Goal: Transaction & Acquisition: Download file/media

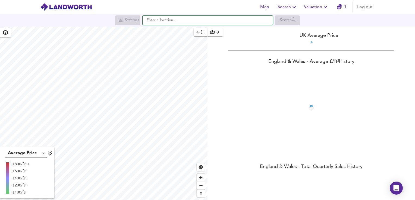
click at [240, 20] on input "text" at bounding box center [208, 20] width 130 height 9
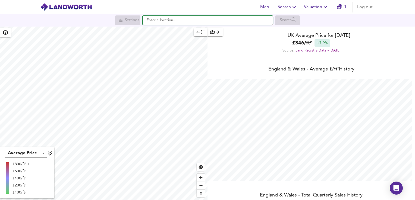
scroll to position [200, 415]
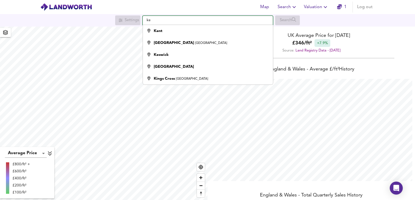
type input "k"
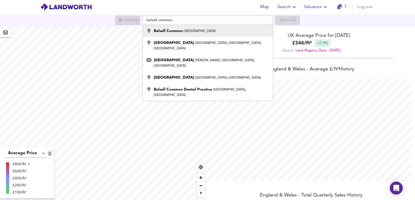
click at [226, 31] on div "Balsall Common [GEOGRAPHIC_DATA]" at bounding box center [206, 30] width 125 height 5
type input "[GEOGRAPHIC_DATA], [GEOGRAPHIC_DATA]"
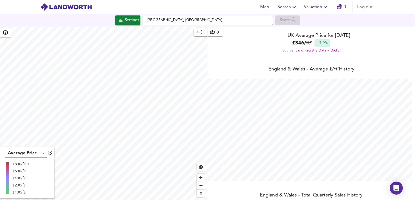
checkbox input "false"
checkbox input "true"
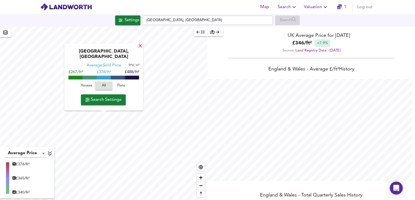
click at [139, 49] on div "X" at bounding box center [140, 46] width 5 height 5
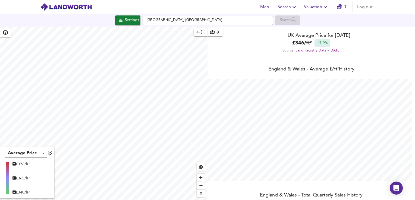
type input "831"
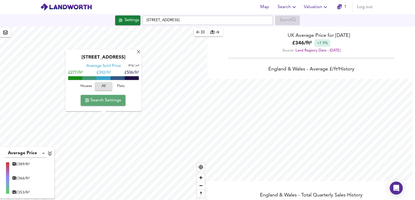
click at [112, 102] on span "Search Settings" at bounding box center [103, 101] width 36 height 8
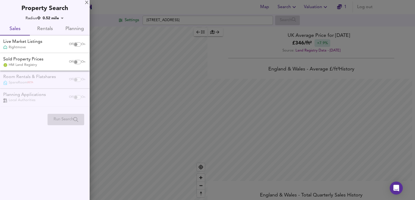
click at [75, 64] on input "checkbox" at bounding box center [75, 62] width 13 height 4
checkbox input "true"
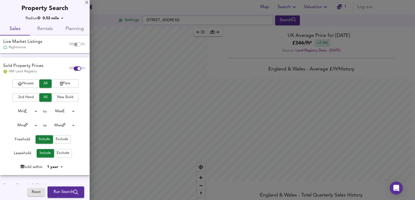
click at [72, 44] on input "checkbox" at bounding box center [75, 44] width 13 height 4
checkbox input "true"
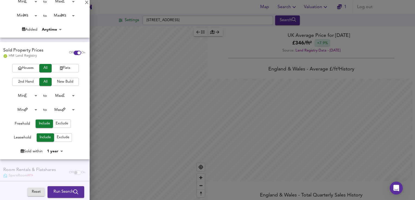
scroll to position [109, 0]
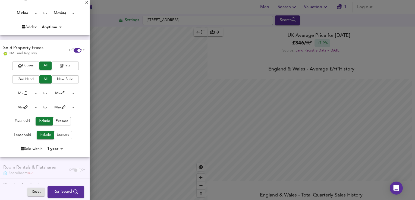
click at [58, 149] on body "Map Search Valuation 1 Log out Settings [GEOGRAPHIC_DATA] 7DZ Search Average Pr…" at bounding box center [207, 100] width 415 height 200
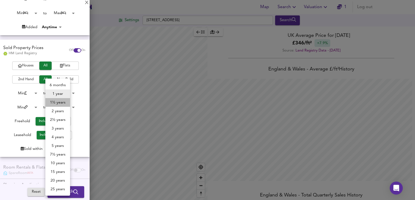
click at [62, 103] on li "1½ years" at bounding box center [57, 102] width 25 height 9
type input "18"
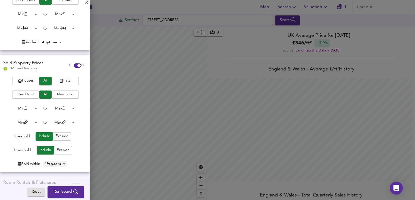
scroll to position [93, 0]
click at [68, 193] on span "Run Search" at bounding box center [65, 192] width 25 height 7
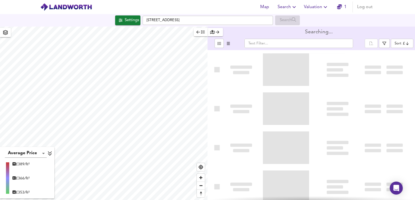
type input "bestdeal"
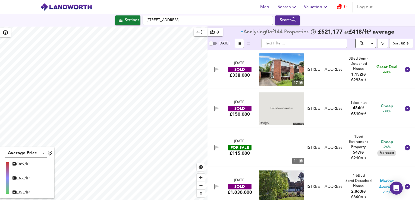
click at [372, 42] on icon "Download Results" at bounding box center [372, 43] width 7 height 7
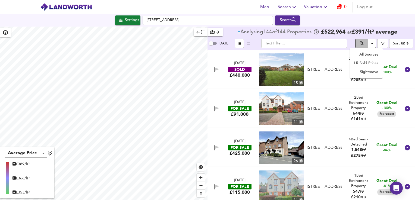
click at [361, 43] on icon "split button" at bounding box center [362, 44] width 4 height 5
click at [364, 55] on li "All Sources" at bounding box center [366, 54] width 33 height 9
